Goal: Find specific page/section: Find specific page/section

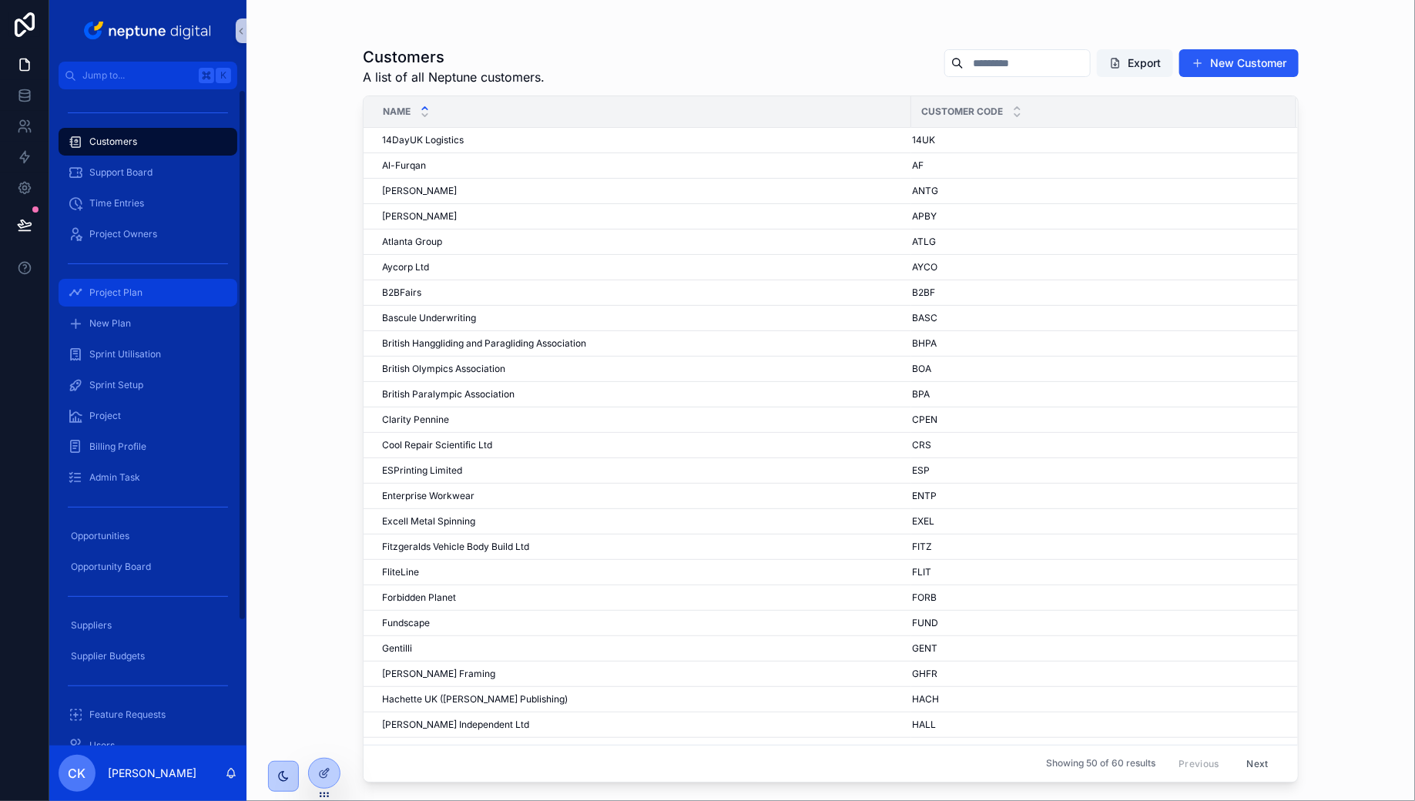
click at [163, 290] on div "Project Plan" at bounding box center [148, 292] width 160 height 25
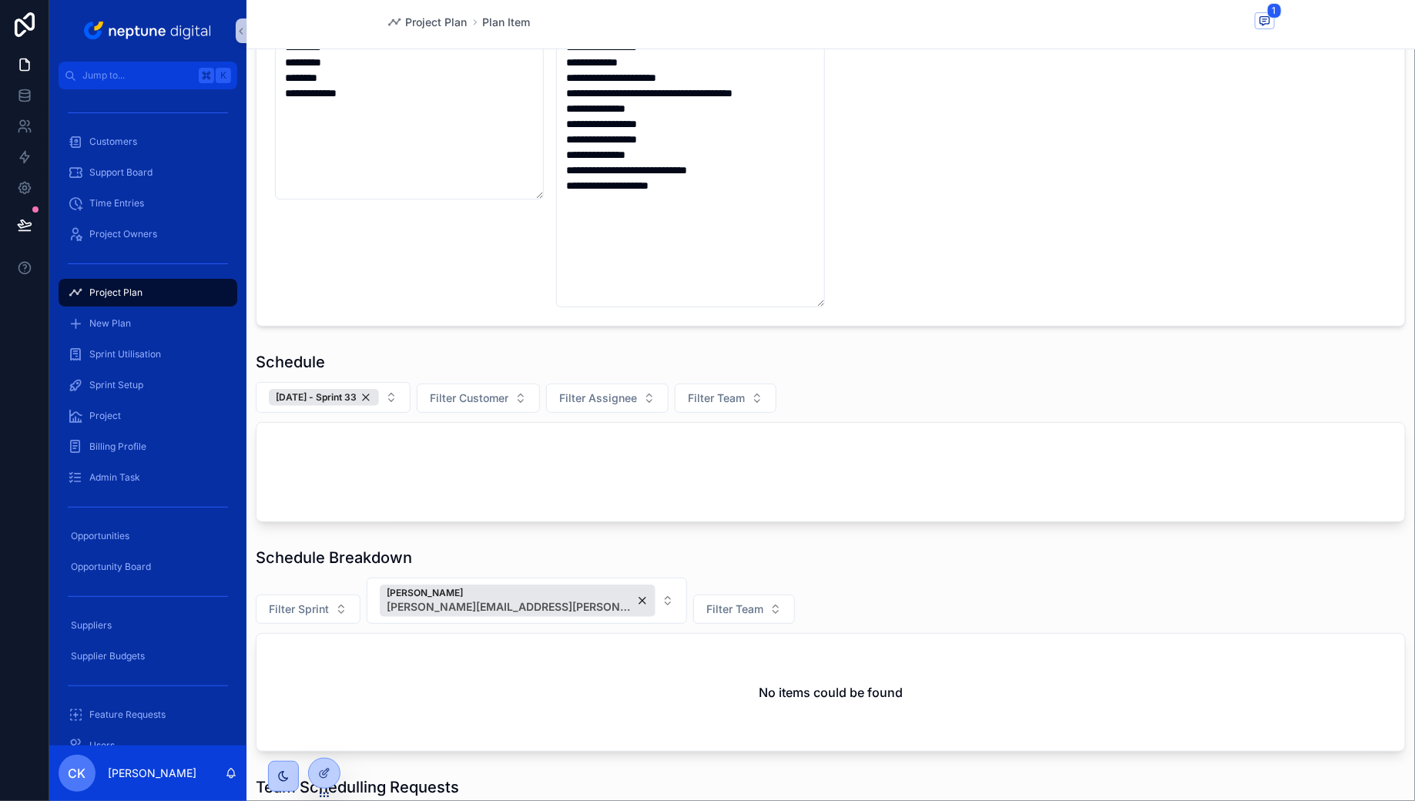
scroll to position [520, 0]
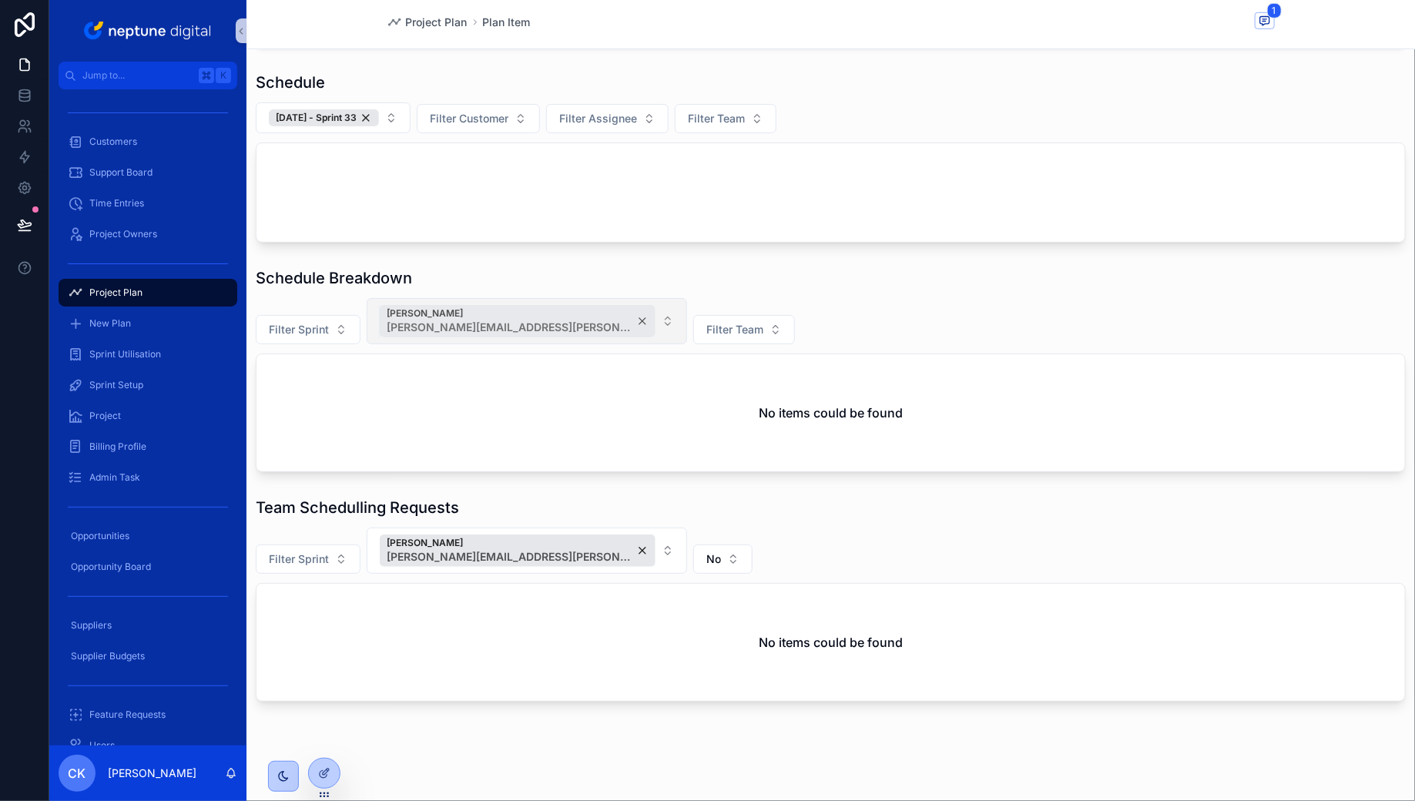
click at [596, 319] on div "[PERSON_NAME] [PERSON_NAME][EMAIL_ADDRESS][PERSON_NAME][DOMAIN_NAME]" at bounding box center [518, 321] width 276 height 32
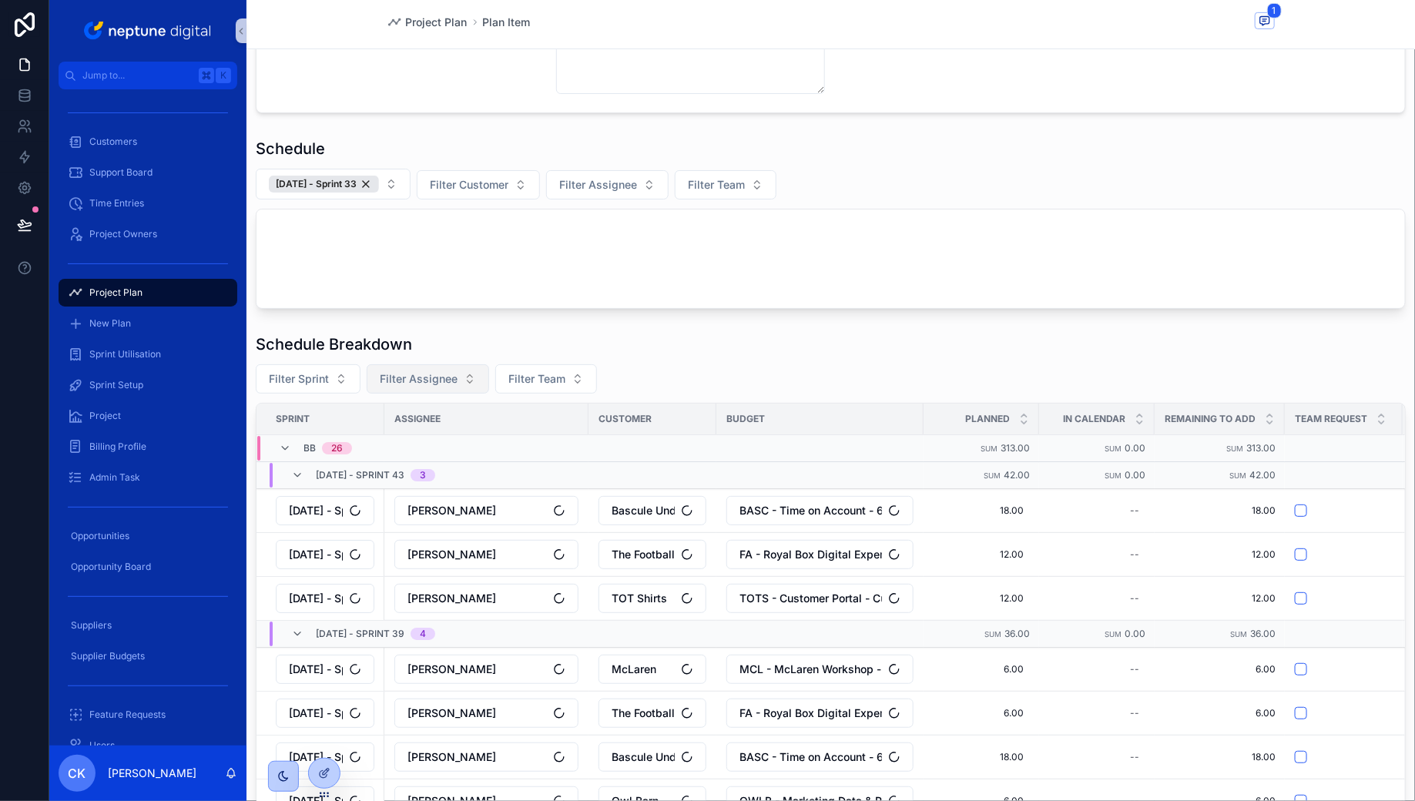
scroll to position [520, 0]
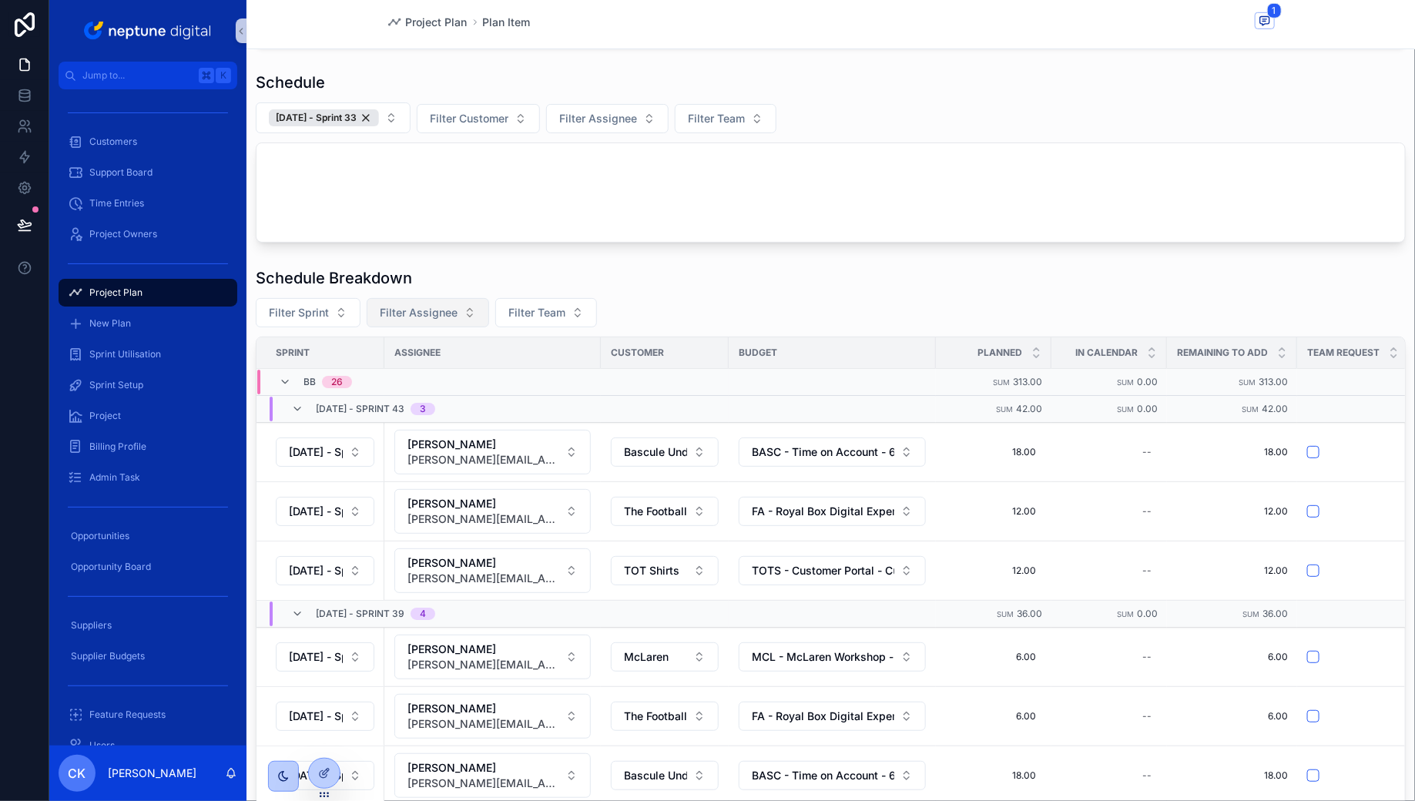
click at [428, 314] on span "Filter Assignee" at bounding box center [419, 312] width 78 height 15
type input "*****"
click at [418, 382] on span "[PERSON_NAME][EMAIL_ADDRESS][PERSON_NAME][DOMAIN_NAME]" at bounding box center [417, 386] width 154 height 15
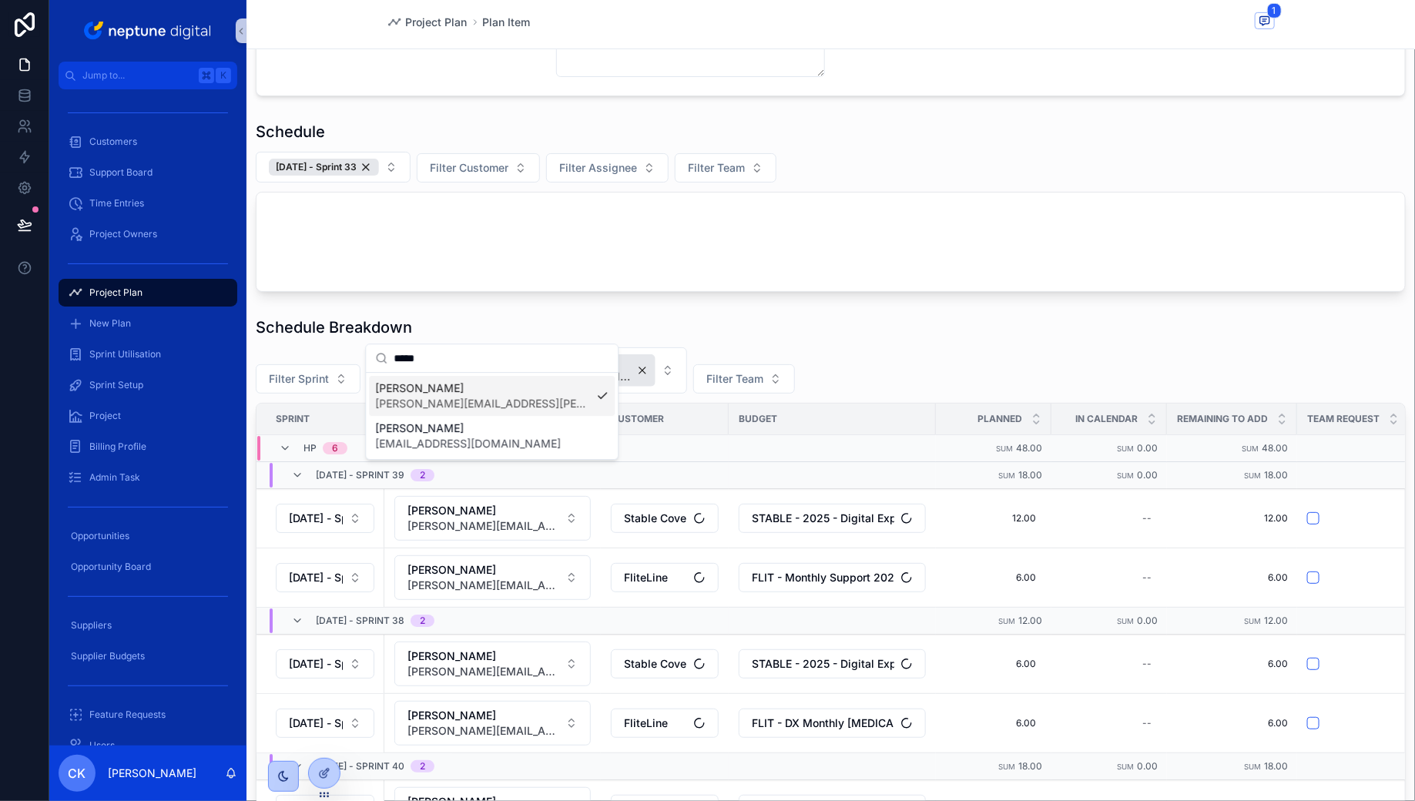
scroll to position [520, 0]
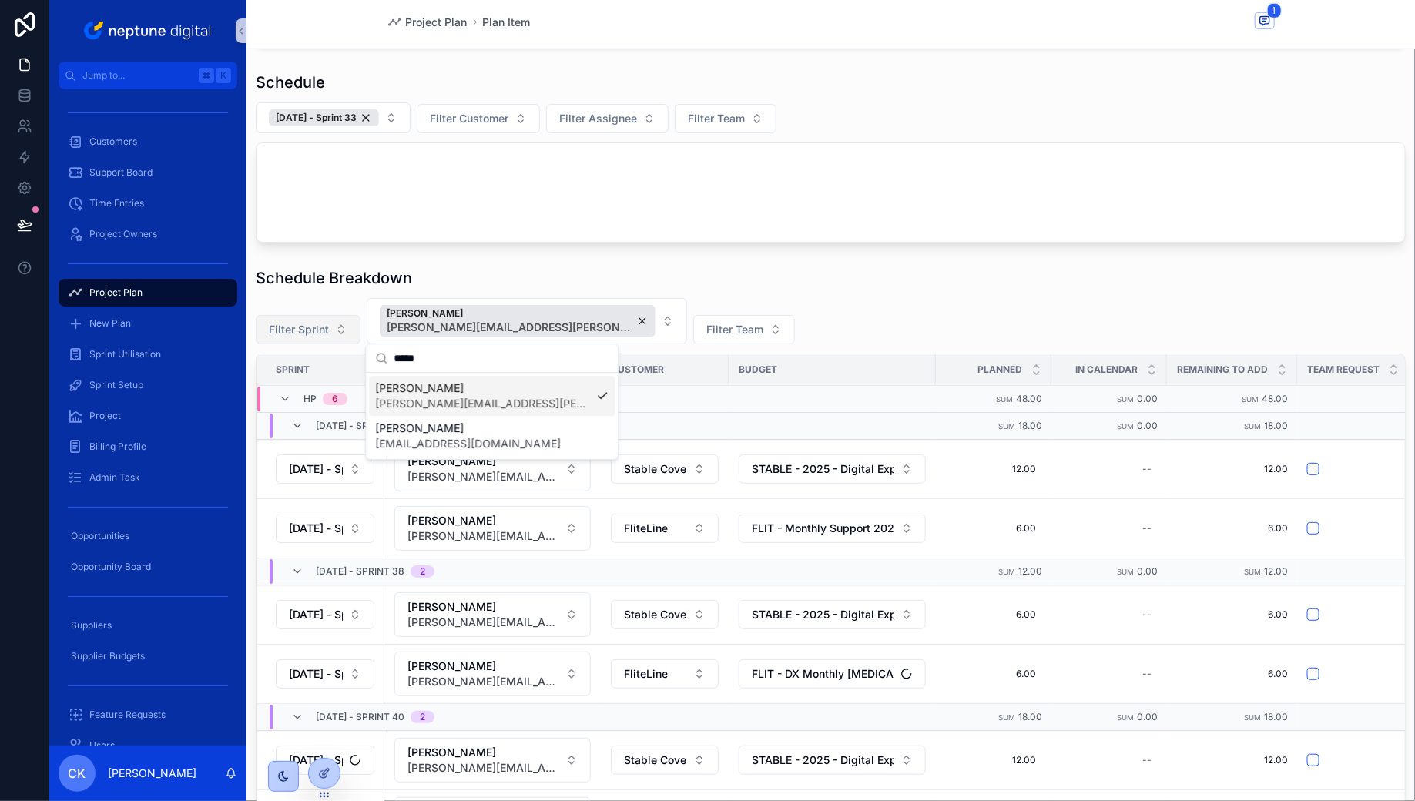
click at [309, 322] on span "Filter Sprint" at bounding box center [299, 329] width 60 height 15
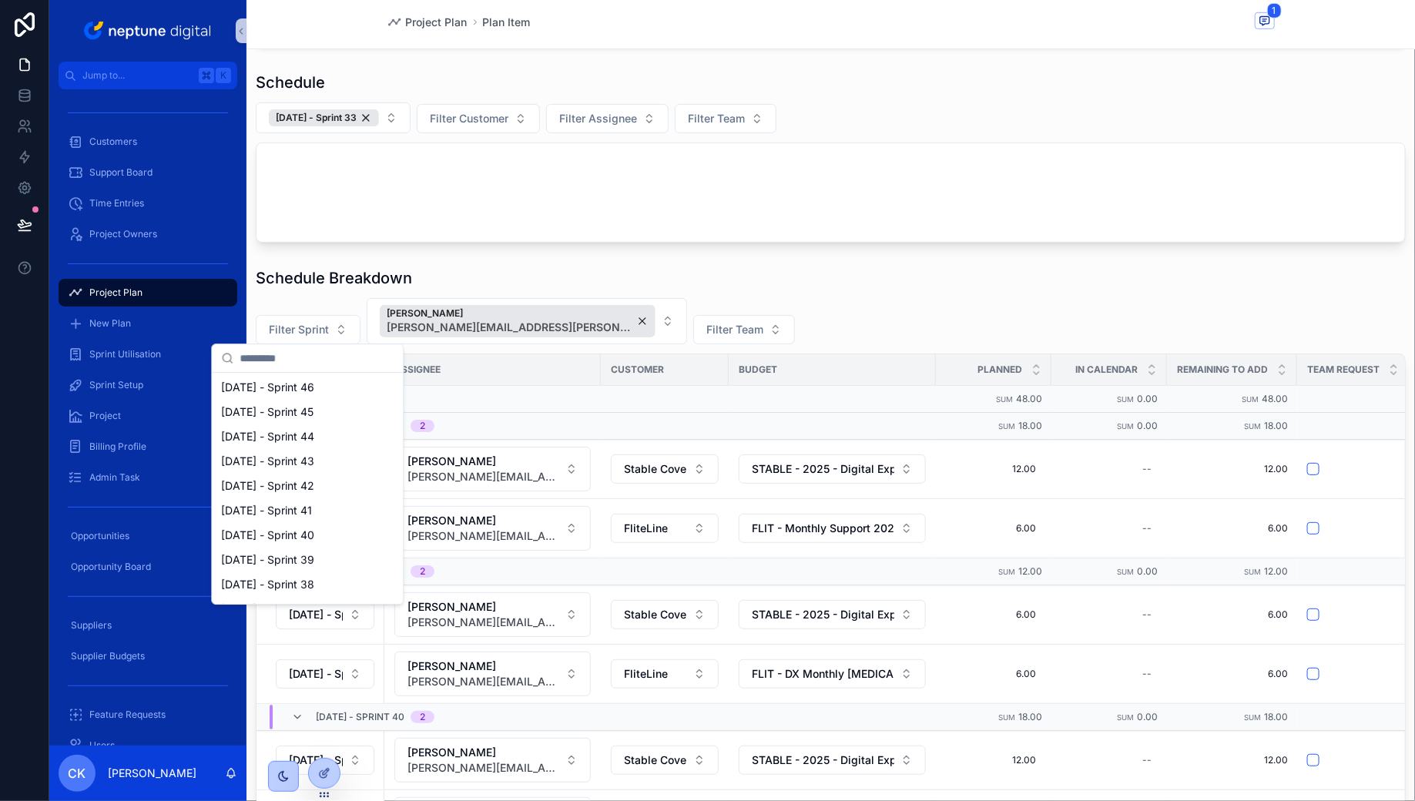
scroll to position [297, 0]
click at [314, 552] on span "[DATE] - Sprint 39" at bounding box center [267, 559] width 93 height 15
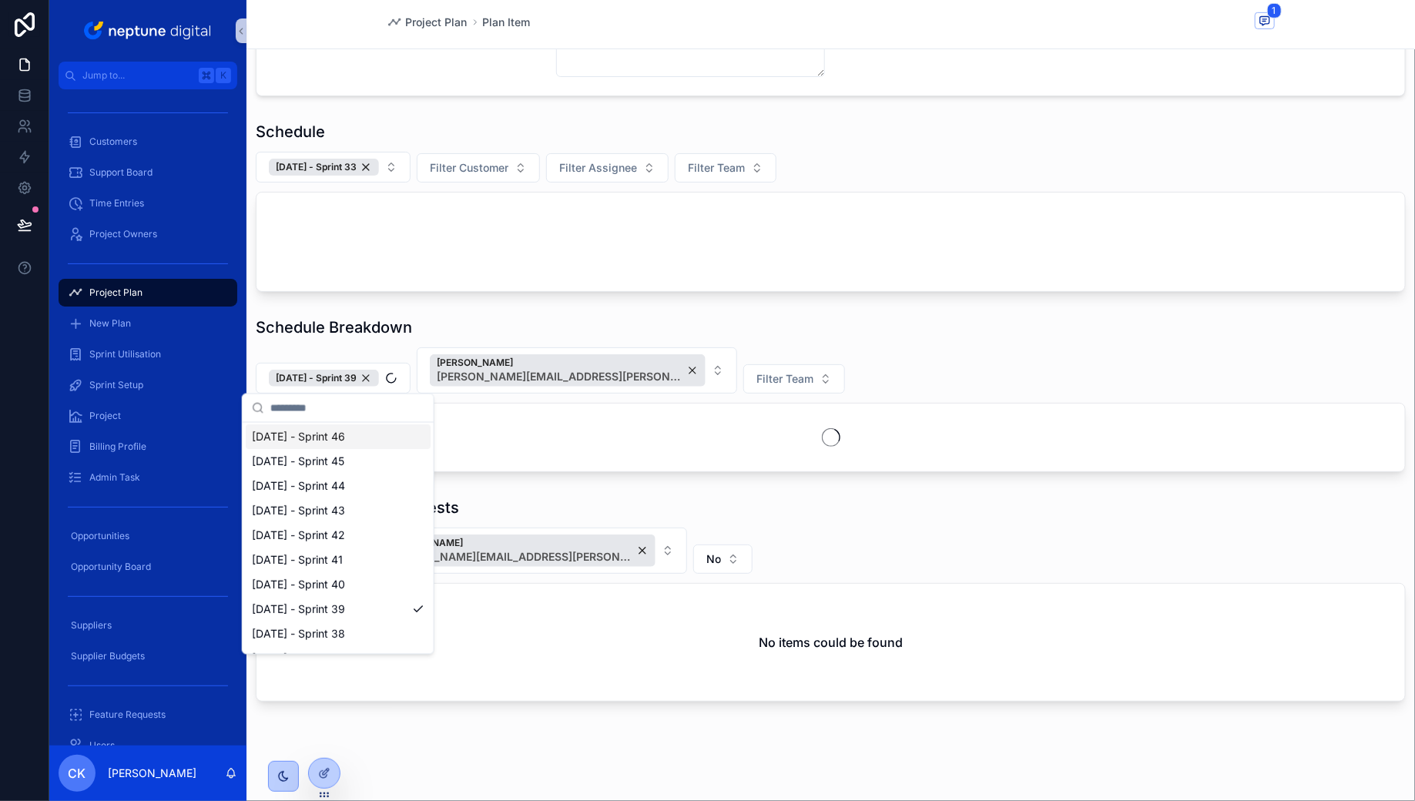
scroll to position [520, 0]
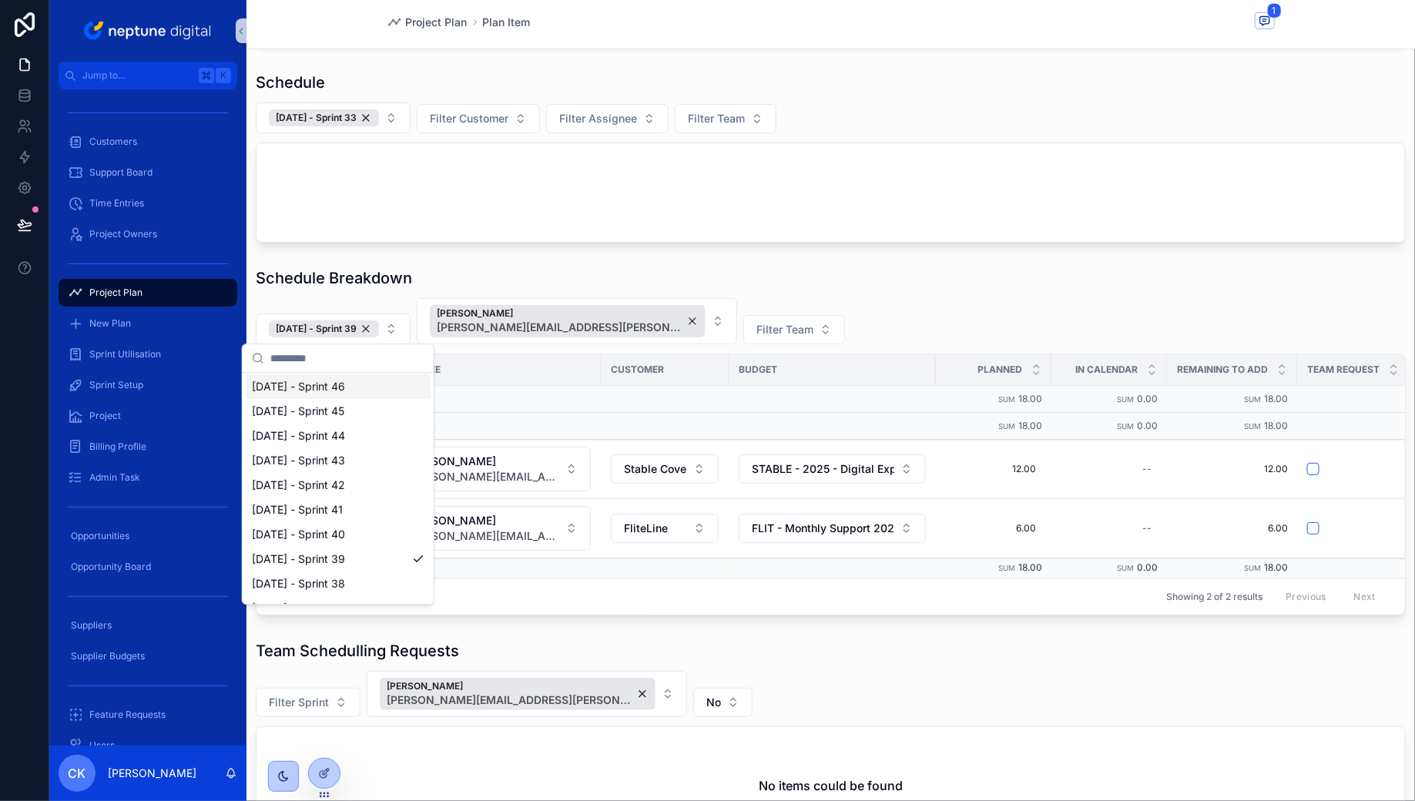
click at [860, 276] on div "Schedule Breakdown" at bounding box center [831, 278] width 1150 height 22
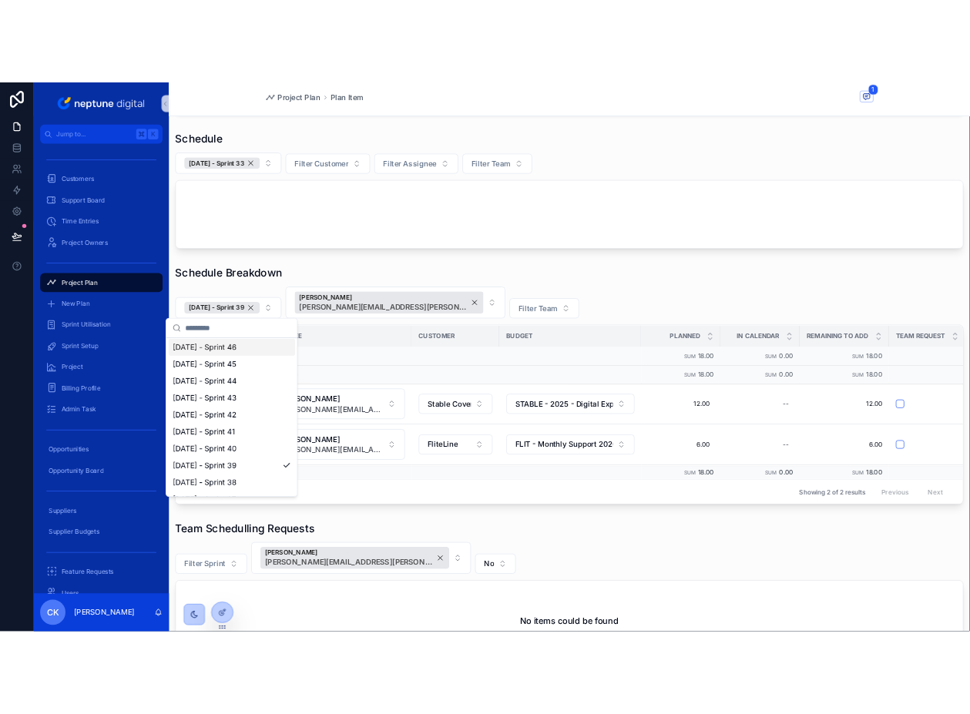
scroll to position [0, 0]
